Goal: Check status: Check status

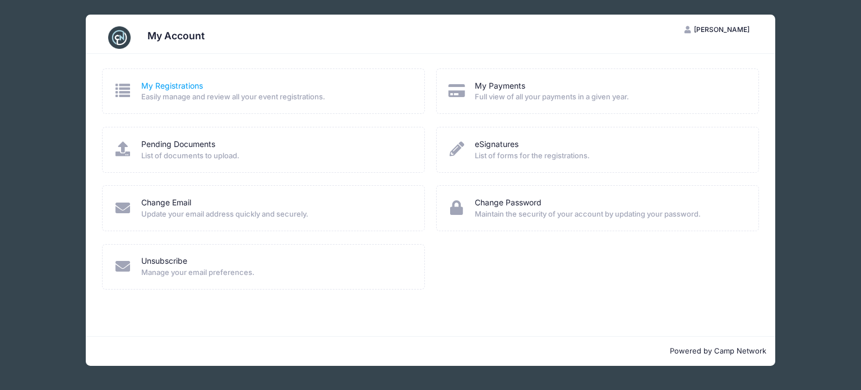
click at [164, 82] on link "My Registrations" at bounding box center [172, 86] width 62 height 12
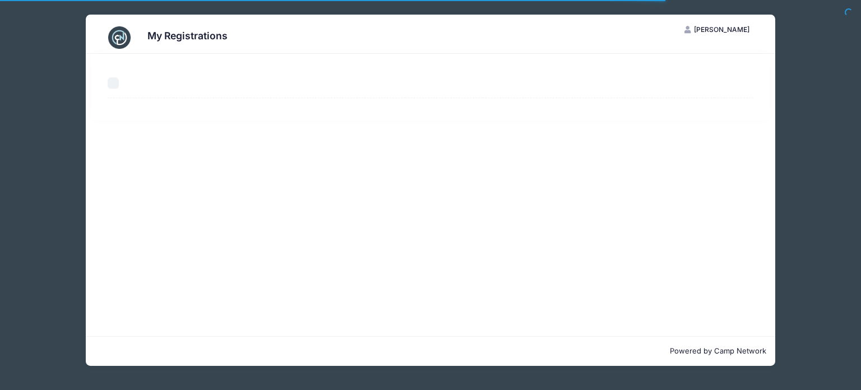
select select "50"
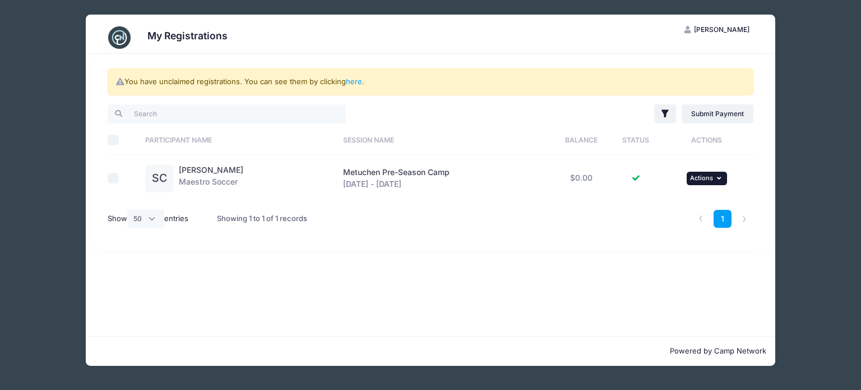
click at [722, 177] on icon "button" at bounding box center [720, 178] width 7 height 6
click at [356, 79] on link "here" at bounding box center [354, 81] width 16 height 9
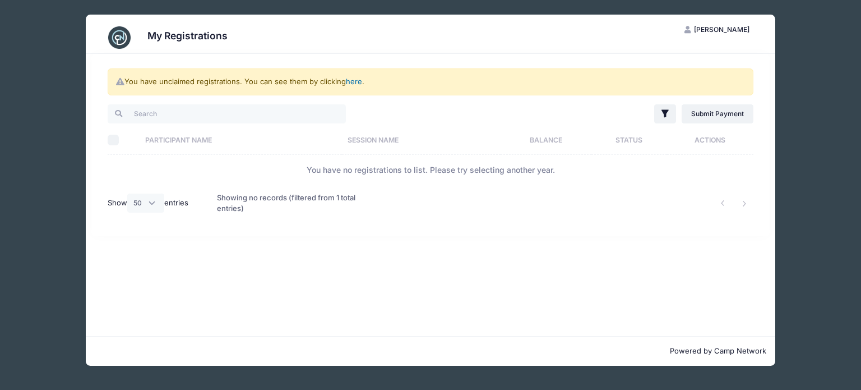
click at [356, 80] on link "here" at bounding box center [354, 81] width 16 height 9
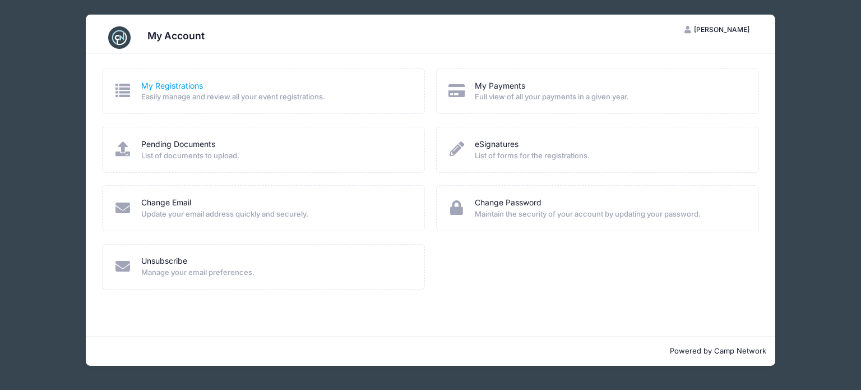
click at [184, 82] on link "My Registrations" at bounding box center [172, 86] width 62 height 12
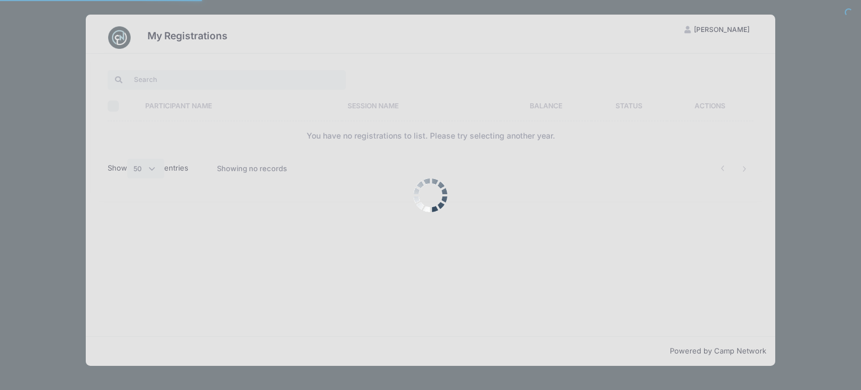
select select "50"
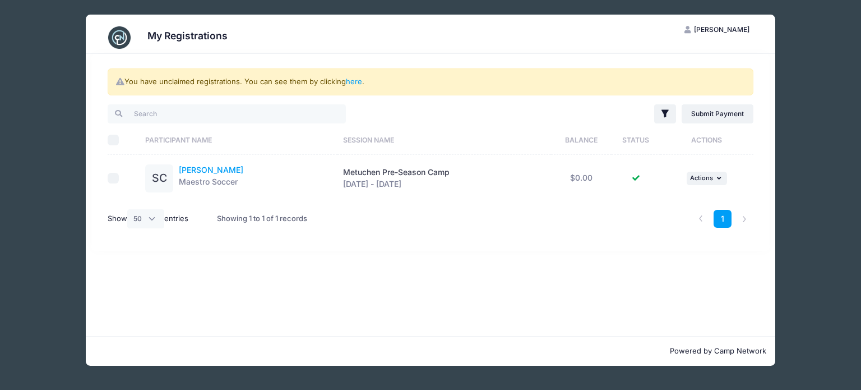
click at [212, 167] on link "Shane Casey" at bounding box center [211, 170] width 64 height 10
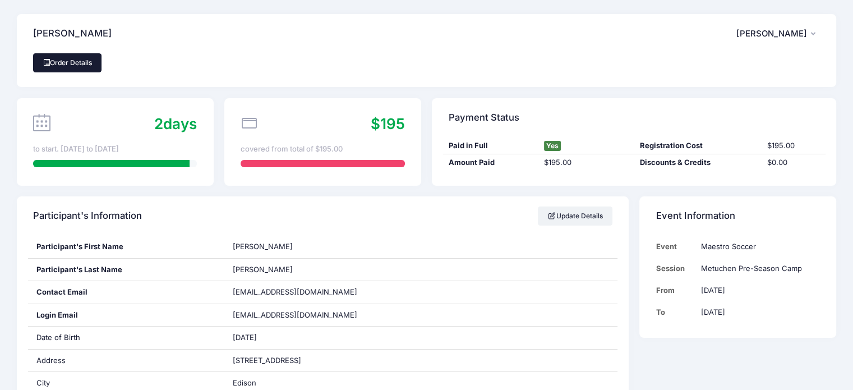
click at [91, 68] on link "Order Details" at bounding box center [67, 62] width 68 height 19
